Goal: Communication & Community: Answer question/provide support

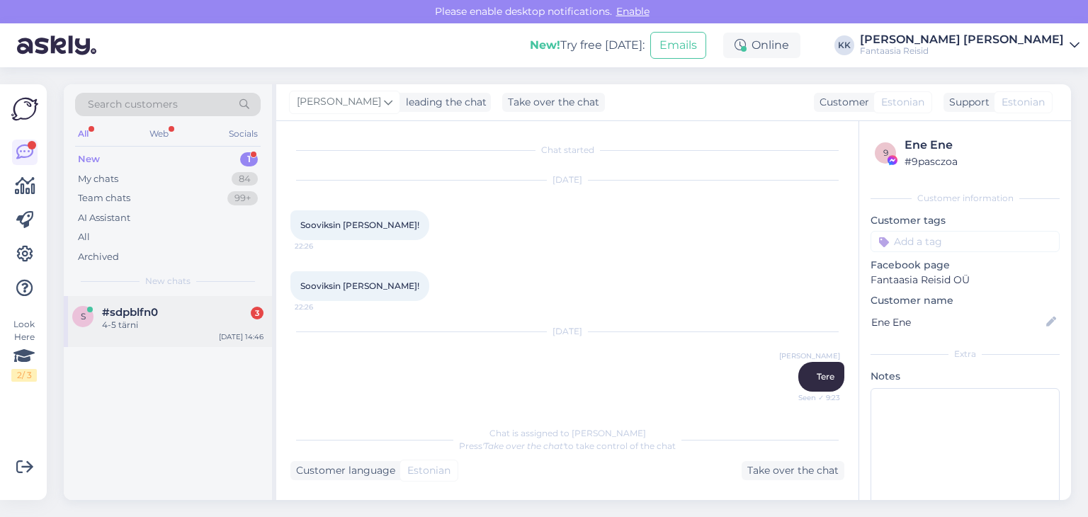
scroll to position [75, 0]
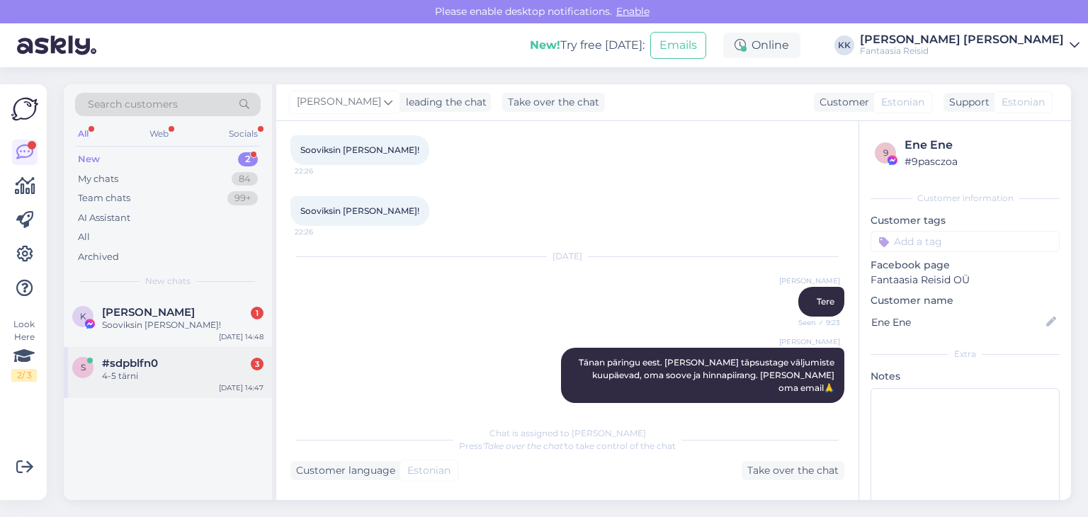
click at [151, 376] on div "4-5 tärni" at bounding box center [183, 376] width 162 height 13
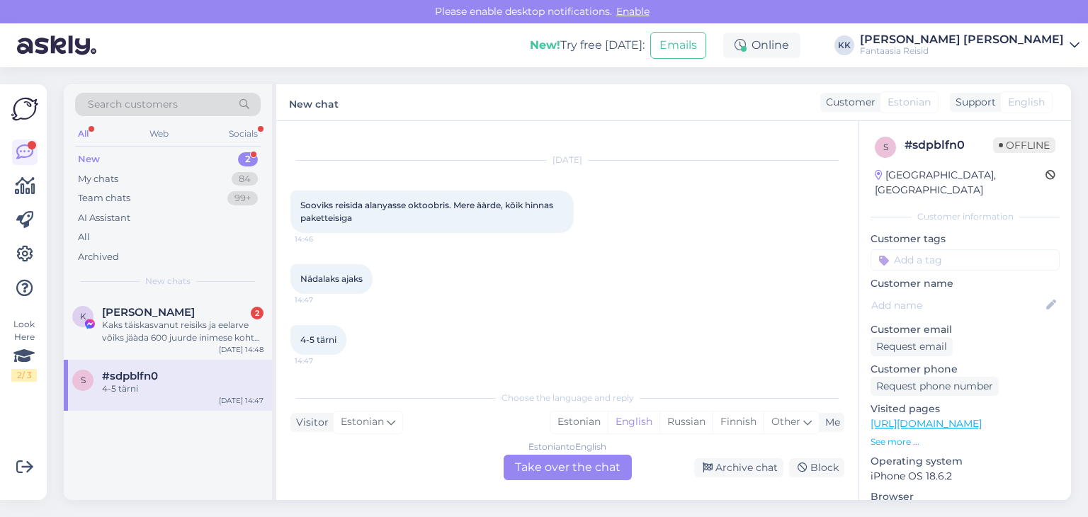
click at [167, 386] on div "4-5 tärni" at bounding box center [183, 389] width 162 height 13
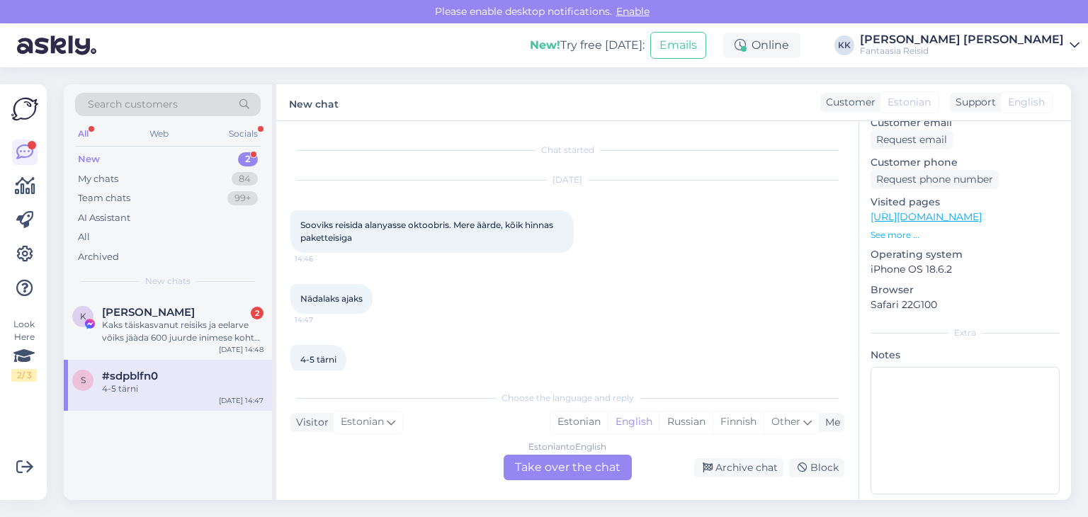
scroll to position [0, 0]
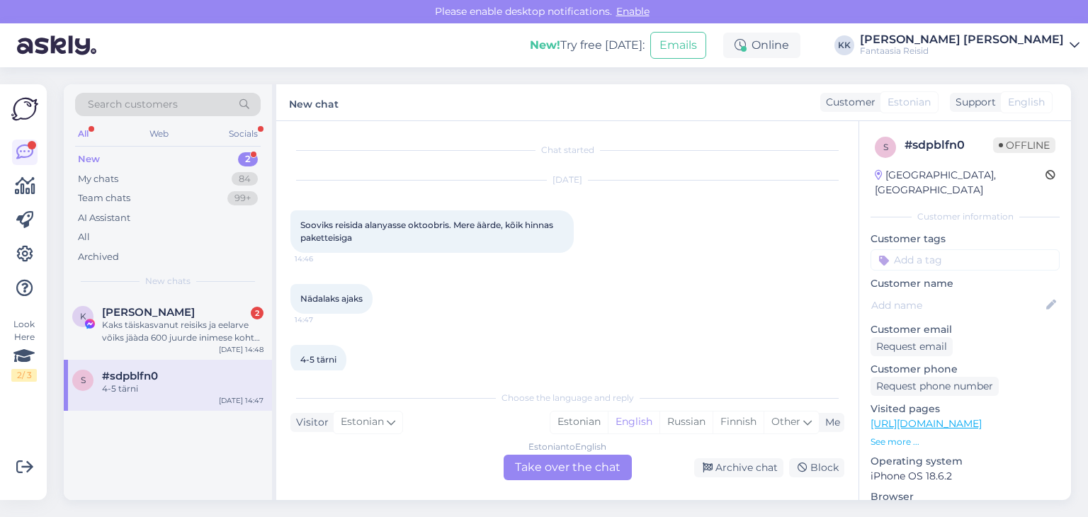
click at [570, 464] on div "Estonian to English Take over the chat" at bounding box center [568, 468] width 128 height 26
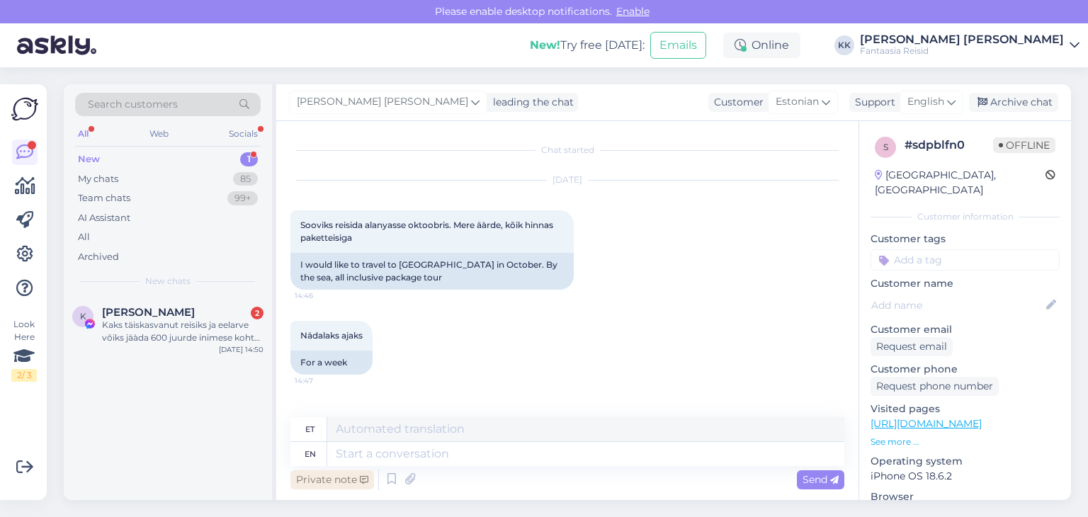
click at [335, 478] on div "Private note" at bounding box center [332, 479] width 84 height 19
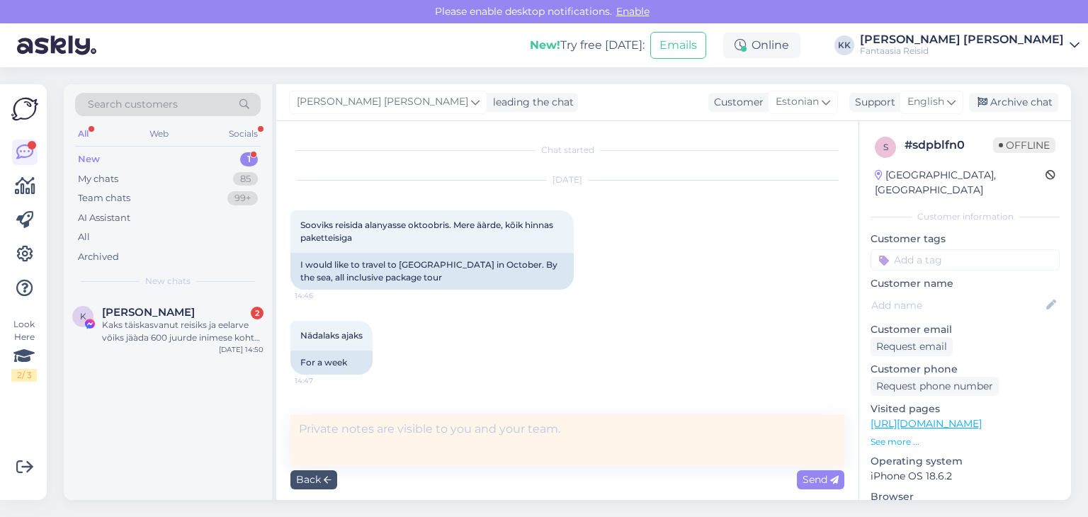
click at [346, 436] on textarea at bounding box center [567, 440] width 554 height 52
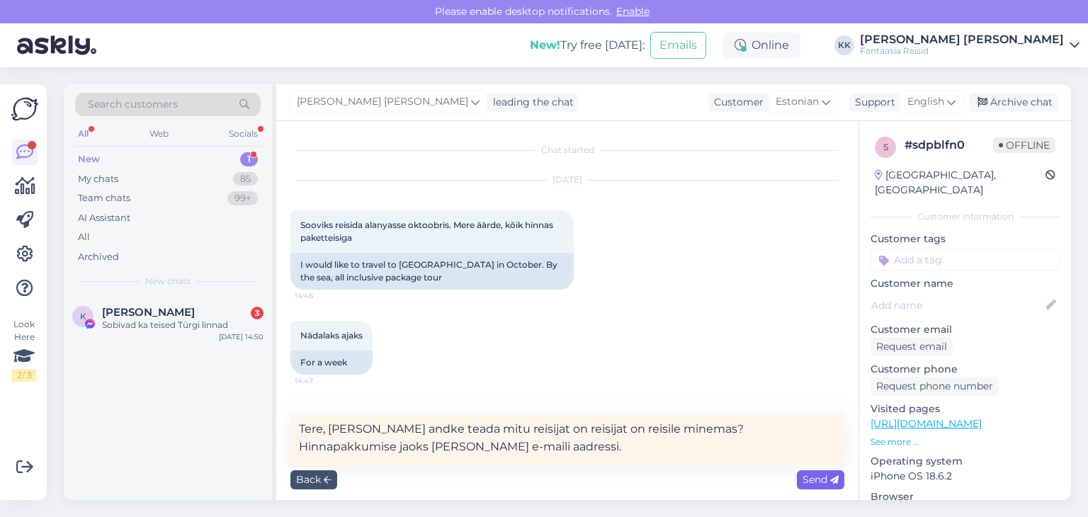
type textarea "Tere, [PERSON_NAME] andke teada mitu reisijat on reisijat on reisile minemas? H…"
click at [818, 474] on span "Send" at bounding box center [821, 479] width 36 height 13
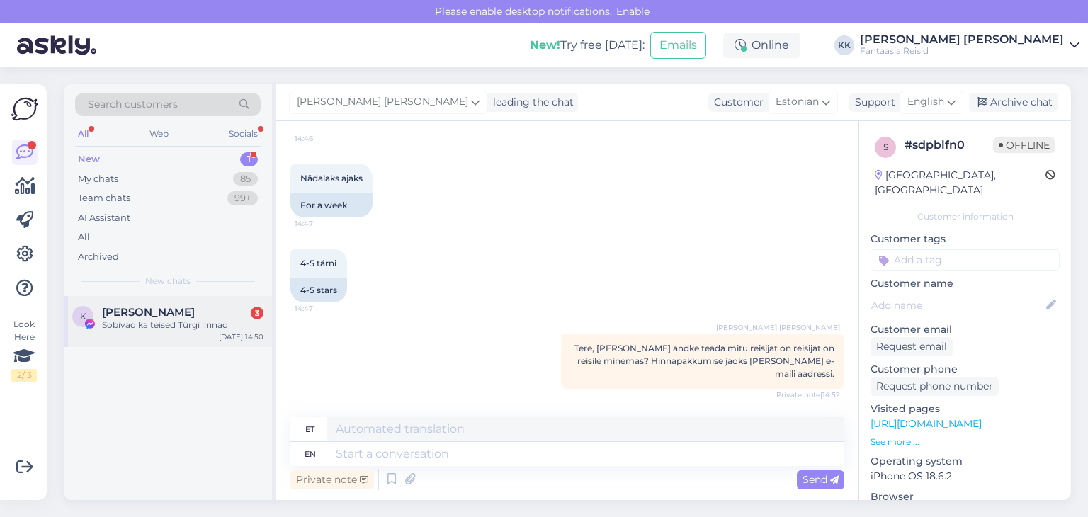
click at [163, 312] on div "Keidi Pere 3" at bounding box center [183, 312] width 162 height 13
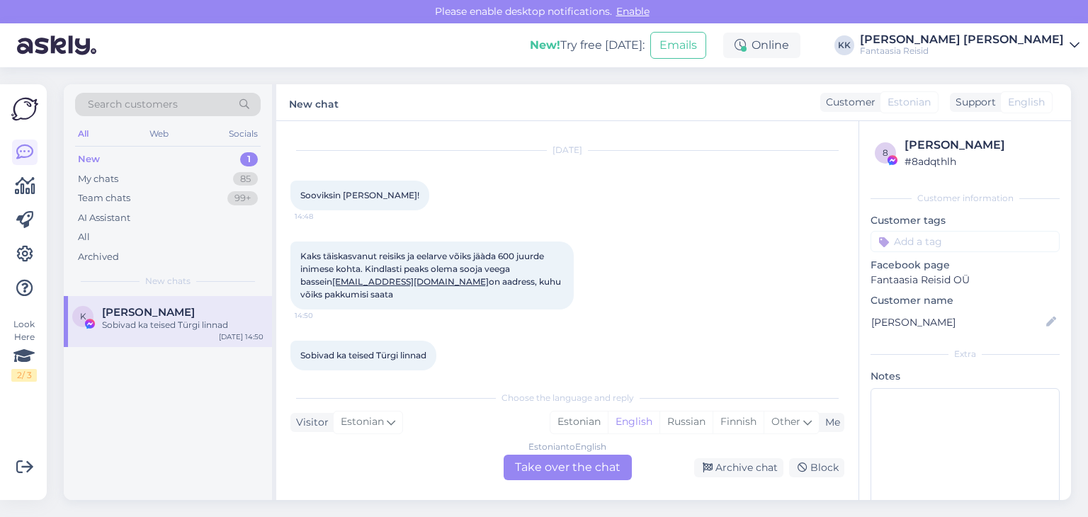
scroll to position [45, 0]
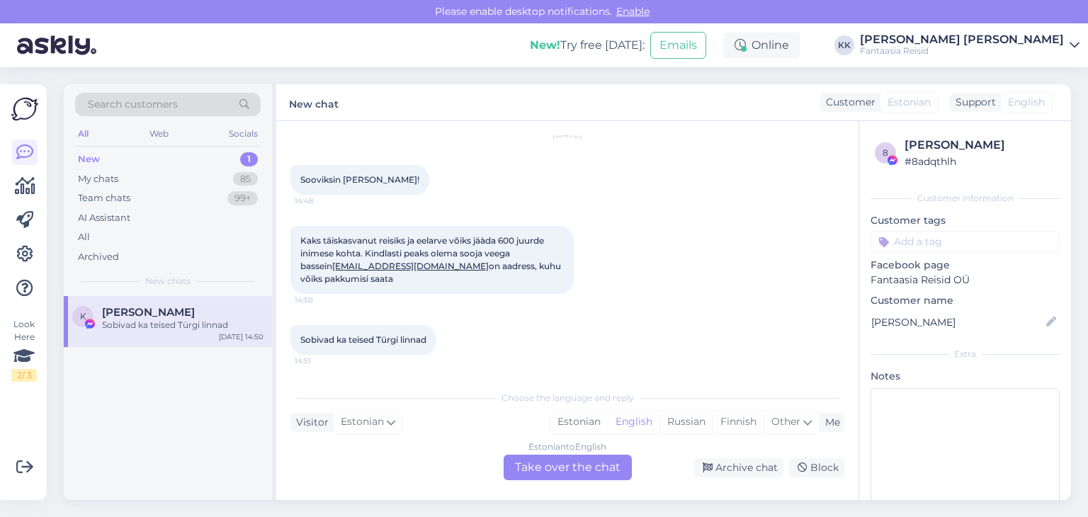
click at [547, 468] on div "Estonian to English Take over the chat" at bounding box center [568, 468] width 128 height 26
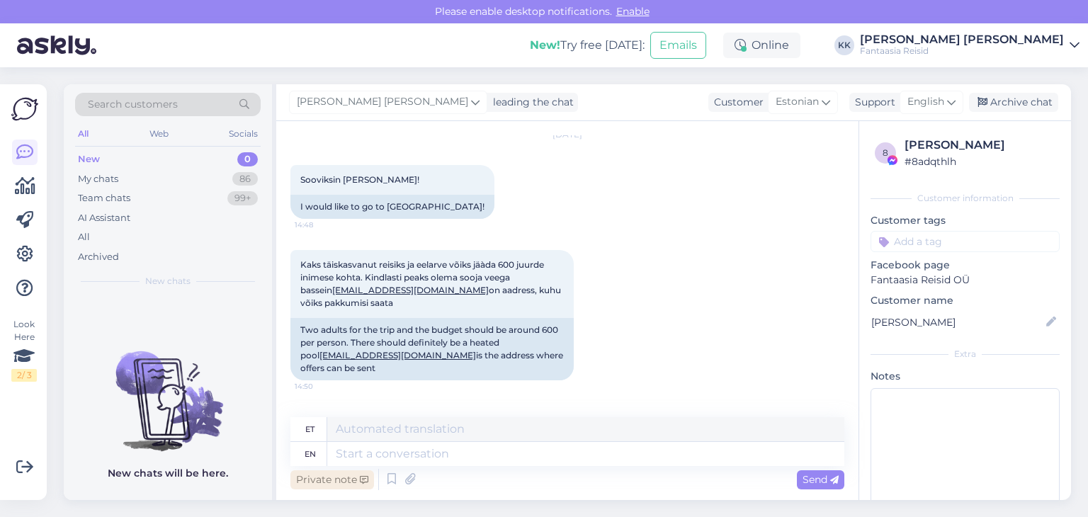
click at [346, 478] on div "Private note" at bounding box center [332, 479] width 84 height 19
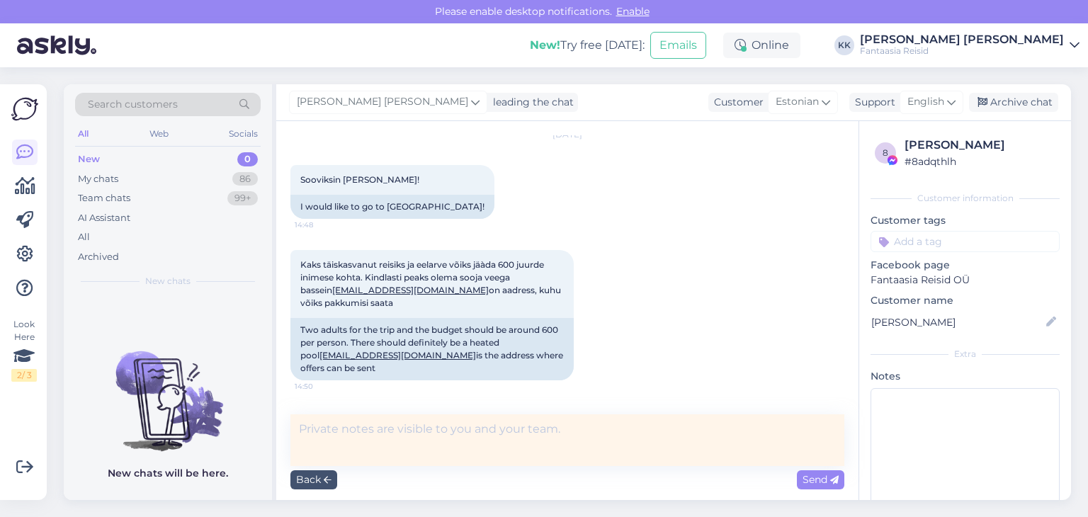
click at [325, 437] on textarea at bounding box center [567, 440] width 554 height 52
type textarea "Tere, Tänan Teid päringu eest. Mis kuupäevadel soovite Türki minna?"
click at [809, 482] on span "Send" at bounding box center [821, 479] width 36 height 13
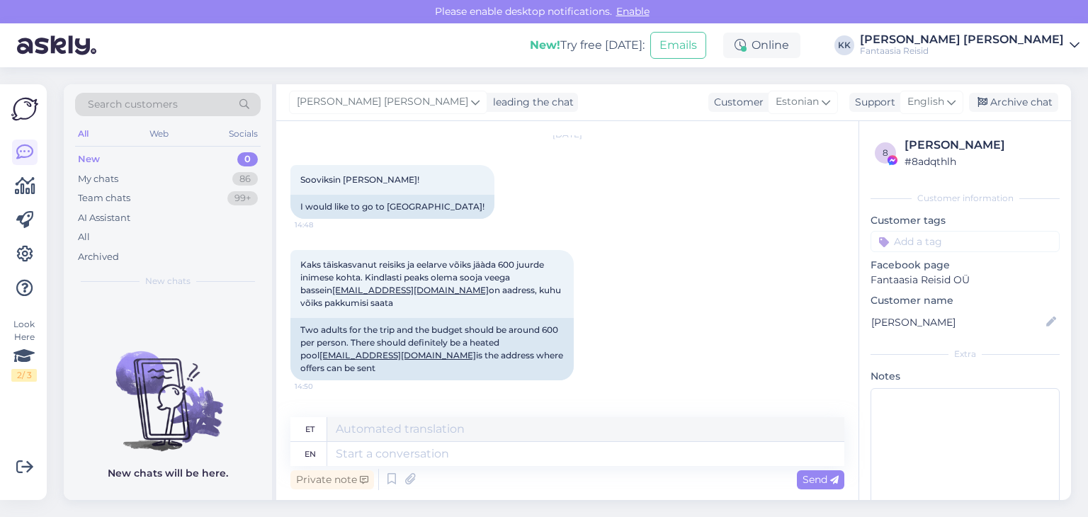
scroll to position [196, 0]
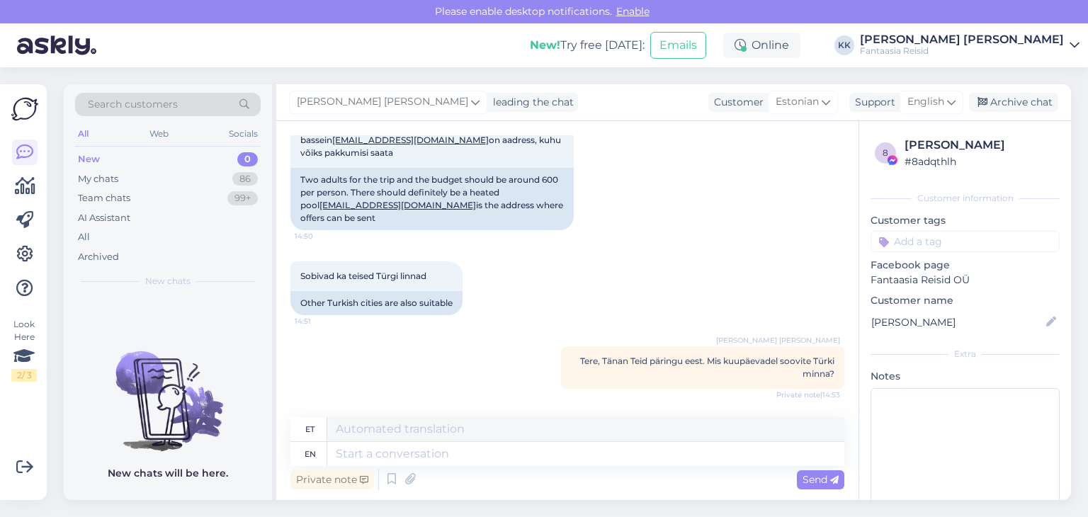
click at [108, 162] on div "New 0" at bounding box center [168, 159] width 186 height 20
